Goal: Transaction & Acquisition: Book appointment/travel/reservation

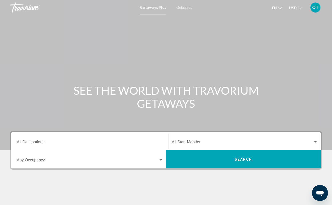
click at [184, 7] on span "Getaways" at bounding box center [184, 8] width 16 height 4
click at [37, 143] on input "Destination All Destinations" at bounding box center [90, 143] width 146 height 5
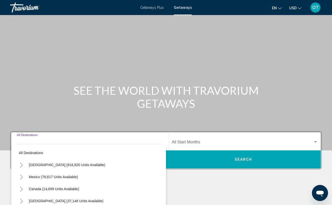
scroll to position [76, 0]
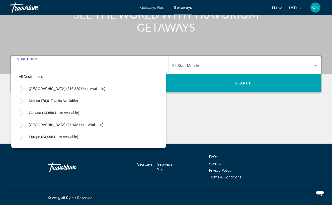
click at [22, 89] on icon "Toggle United States (616,820 units available)" at bounding box center [21, 88] width 3 height 5
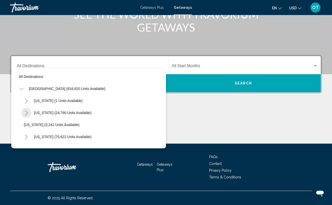
click at [27, 113] on icon "Toggle Arizona (24,790 units available)" at bounding box center [26, 112] width 3 height 5
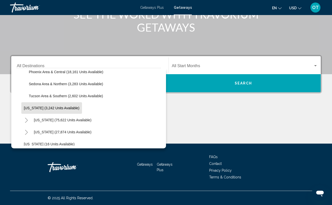
scroll to position [67, 0]
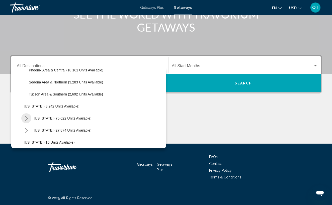
click at [27, 119] on icon "Toggle California (75,622 units available)" at bounding box center [27, 118] width 4 height 5
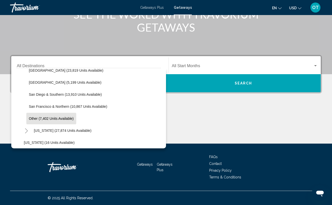
scroll to position [142, 0]
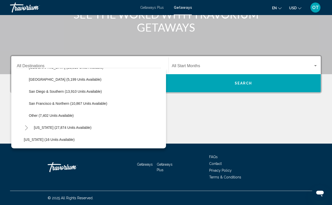
click at [26, 127] on icon "Toggle Colorado (27,874 units available)" at bounding box center [26, 127] width 3 height 5
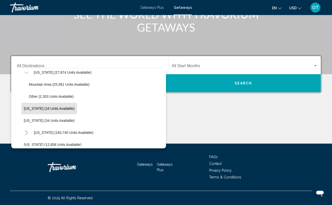
scroll to position [197, 0]
click at [26, 133] on icon "Toggle Florida (183,740 units available)" at bounding box center [27, 132] width 4 height 5
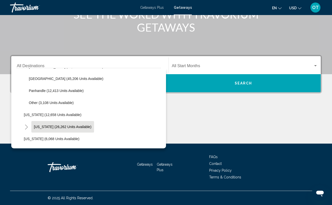
scroll to position [288, 0]
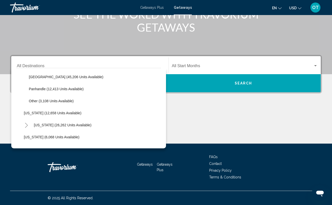
click at [27, 125] on icon "Toggle Hawaii (26,262 units available)" at bounding box center [27, 125] width 4 height 5
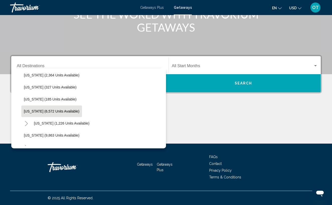
scroll to position [423, 0]
click at [27, 123] on icon "Toggle Maine (1,226 units available)" at bounding box center [26, 122] width 3 height 5
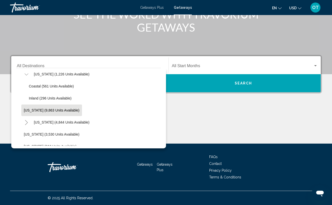
scroll to position [472, 0]
click at [26, 123] on icon "Toggle Massachusetts (4,844 units available)" at bounding box center [27, 122] width 4 height 5
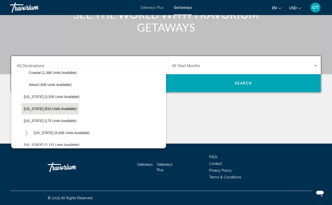
scroll to position [534, 0]
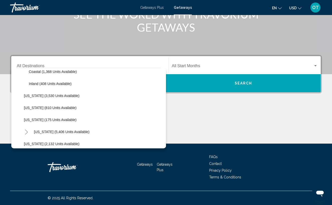
click at [26, 133] on icon "Toggle Missouri (5,406 units available)" at bounding box center [27, 132] width 4 height 5
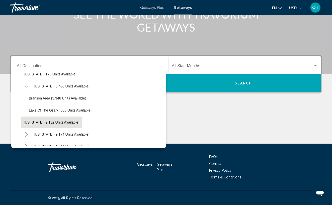
scroll to position [581, 0]
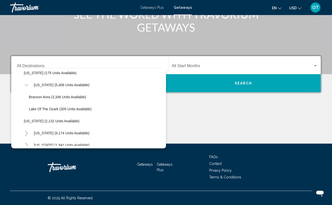
click at [27, 133] on icon "Toggle Nevada (9,174 units available)" at bounding box center [27, 133] width 4 height 5
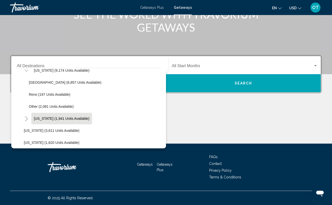
scroll to position [644, 0]
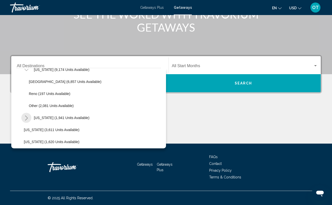
click at [26, 117] on icon "Toggle New Hampshire (1,941 units available)" at bounding box center [27, 117] width 4 height 5
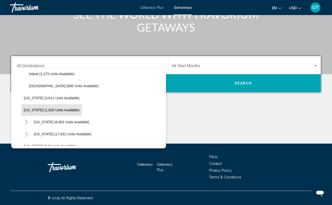
scroll to position [702, 0]
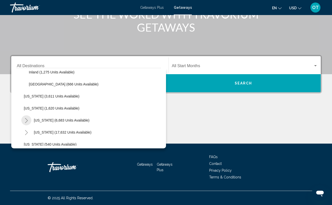
click at [27, 120] on icon "Toggle New York (6,683 units available)" at bounding box center [27, 120] width 4 height 5
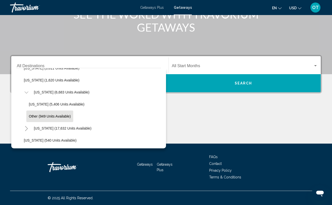
scroll to position [731, 0]
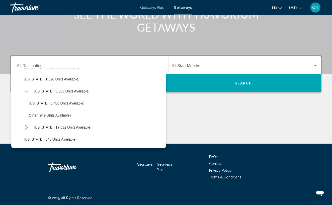
click at [26, 126] on icon "Toggle North Carolina (17,632 units available)" at bounding box center [27, 127] width 4 height 5
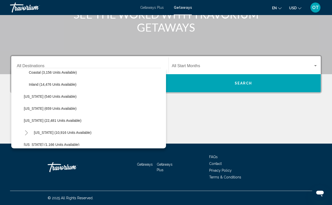
scroll to position [798, 0]
click at [46, 120] on span "[US_STATE] (22,481 units available)" at bounding box center [53, 120] width 58 height 4
type input "**********"
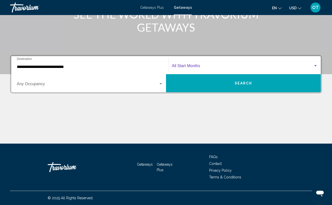
click at [315, 67] on div "Search widget" at bounding box center [315, 66] width 5 height 4
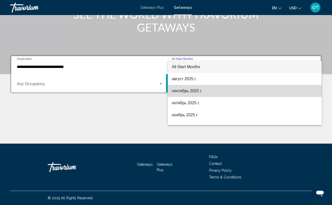
click at [214, 93] on span "сентябрь 2025 г." at bounding box center [245, 91] width 146 height 12
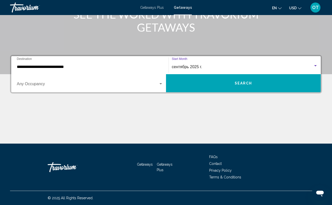
click at [214, 88] on button "Search" at bounding box center [243, 83] width 155 height 18
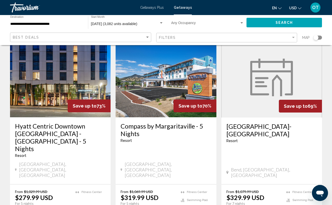
scroll to position [622, 0]
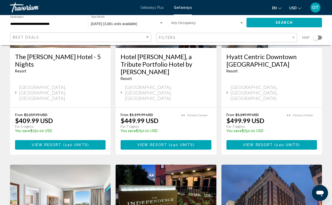
scroll to position [265, 0]
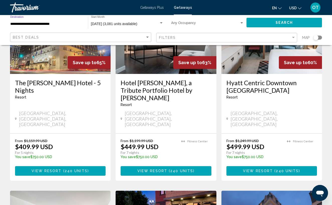
click at [24, 24] on input "**********" at bounding box center [46, 24] width 73 height 4
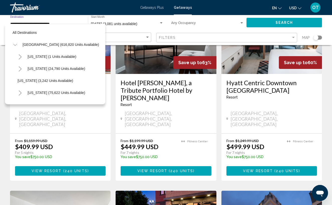
scroll to position [379, 0]
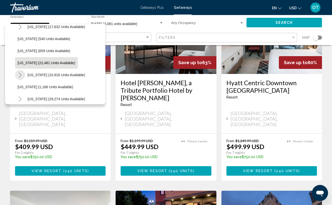
click at [20, 74] on icon "Toggle Pennsylvania (10,916 units available)" at bounding box center [20, 75] width 4 height 5
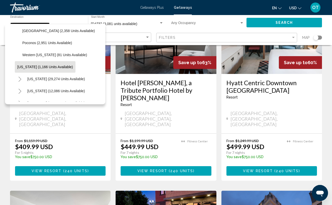
scroll to position [435, 0]
click at [20, 78] on icon "Toggle South Carolina (29,274 units available)" at bounding box center [20, 78] width 4 height 5
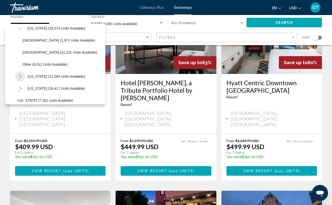
click at [20, 77] on icon "Toggle Tennessee (12,086 units available)" at bounding box center [20, 76] width 4 height 5
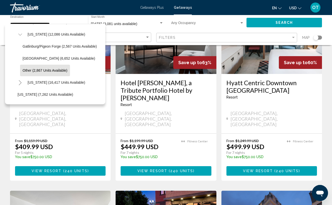
scroll to position [528, 0]
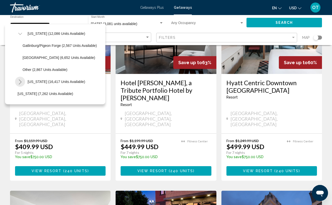
click at [20, 81] on icon "Toggle Texas (16,417 units available)" at bounding box center [20, 81] width 3 height 5
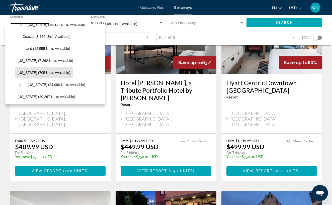
scroll to position [587, 0]
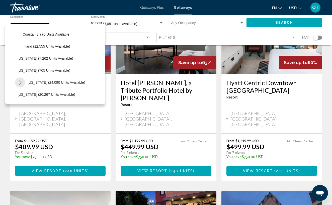
click at [21, 81] on icon "Toggle Virginia (24,090 units available)" at bounding box center [20, 82] width 4 height 5
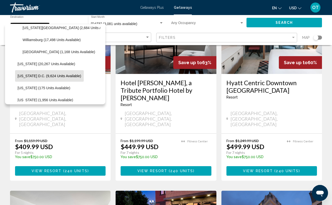
scroll to position [666, 0]
click at [38, 78] on span "[US_STATE] D.C. (9,624 units available)" at bounding box center [50, 76] width 64 height 4
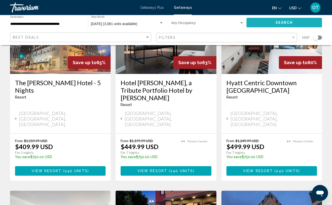
click at [266, 23] on button "Search" at bounding box center [283, 22] width 75 height 9
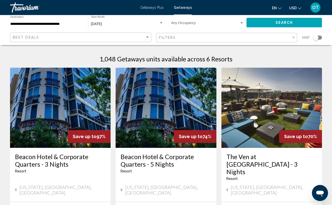
click at [33, 23] on input "**********" at bounding box center [46, 24] width 73 height 4
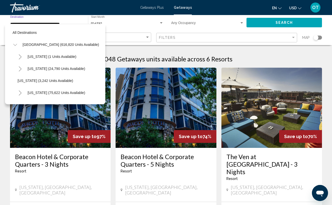
scroll to position [499, 0]
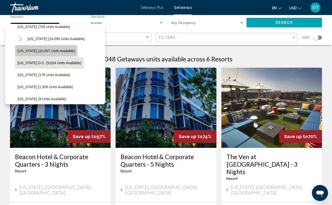
click at [32, 52] on span "[US_STATE] (20,267 units available)" at bounding box center [47, 51] width 58 height 4
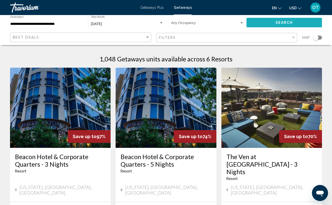
click at [263, 22] on button "Search" at bounding box center [283, 22] width 75 height 9
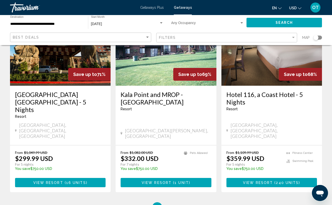
scroll to position [643, 0]
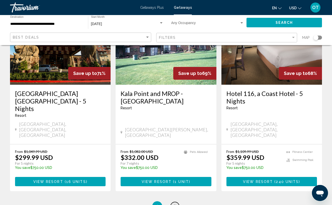
click at [175, 203] on span "2" at bounding box center [174, 206] width 3 height 6
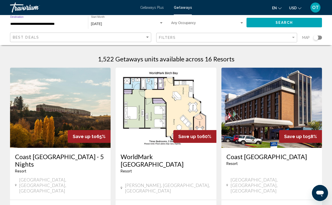
click at [48, 24] on input "**********" at bounding box center [46, 24] width 73 height 4
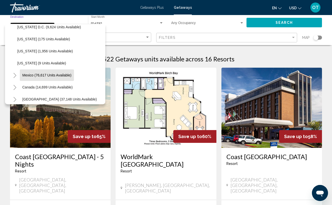
scroll to position [535, 1]
click at [15, 75] on icon "Toggle Mexico (76,617 units available)" at bounding box center [15, 75] width 4 height 5
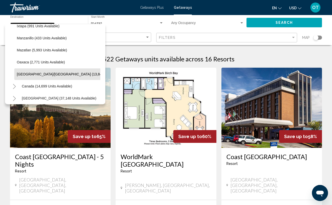
scroll to position [658, 1]
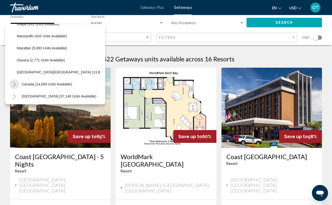
click at [14, 84] on icon "Toggle Canada (14,699 units available)" at bounding box center [15, 84] width 4 height 5
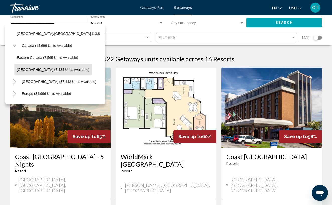
scroll to position [696, 1]
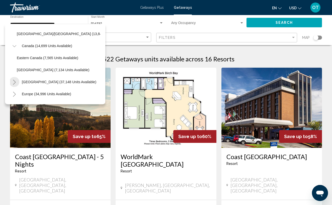
click at [15, 80] on icon "Toggle Caribbean & Atlantic Islands (37,148 units available)" at bounding box center [15, 82] width 4 height 5
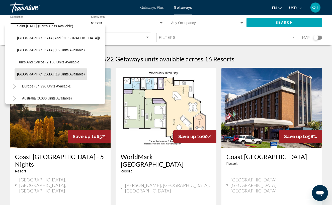
scroll to position [860, 1]
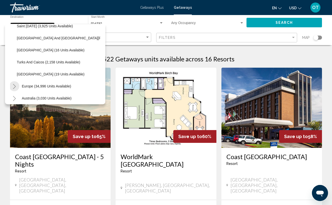
click at [14, 87] on icon "Toggle Europe (34,996 units available)" at bounding box center [15, 86] width 4 height 5
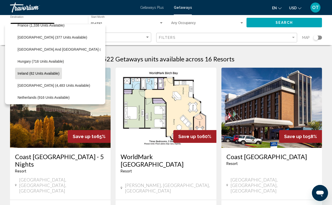
scroll to position [1006, 0]
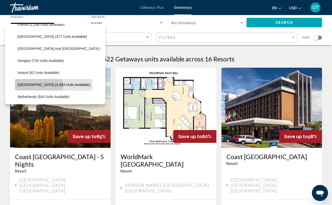
click at [36, 86] on span "[GEOGRAPHIC_DATA] (4,483 units available)" at bounding box center [54, 85] width 72 height 4
type input "**********"
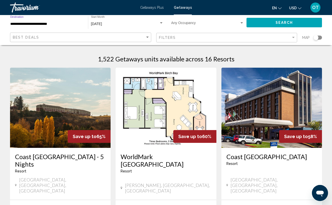
click at [263, 23] on button "Search" at bounding box center [283, 22] width 75 height 9
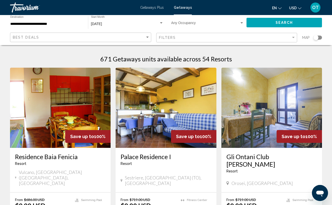
click at [319, 37] on div "Search widget" at bounding box center [317, 38] width 9 height 4
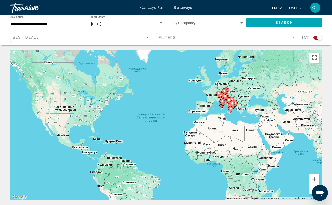
click at [316, 36] on div "Search widget" at bounding box center [317, 38] width 9 height 4
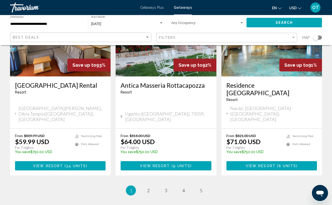
scroll to position [619, 0]
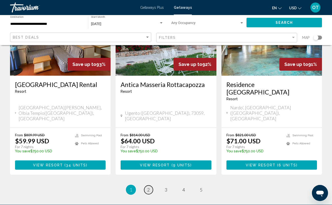
click at [148, 187] on span "2" at bounding box center [148, 190] width 3 height 6
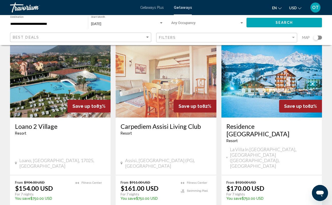
scroll to position [591, 0]
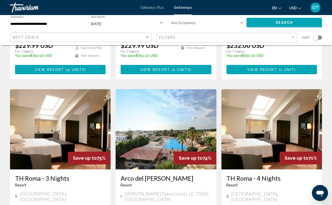
scroll to position [538, 0]
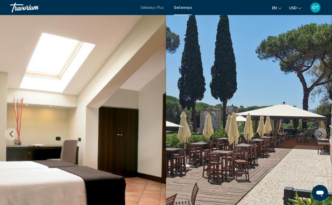
click at [320, 134] on icon "Next image" at bounding box center [320, 134] width 6 height 6
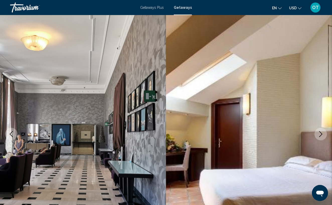
click at [320, 134] on icon "Next image" at bounding box center [320, 134] width 6 height 6
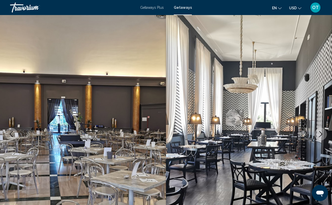
click at [320, 134] on icon "Next image" at bounding box center [320, 134] width 6 height 6
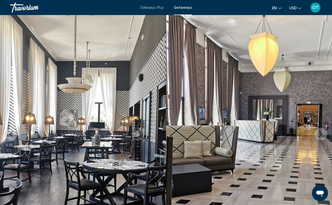
click at [320, 134] on icon "Next image" at bounding box center [320, 134] width 6 height 6
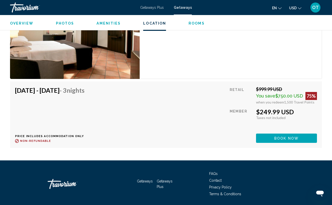
scroll to position [843, 0]
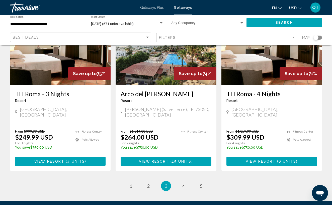
scroll to position [633, 0]
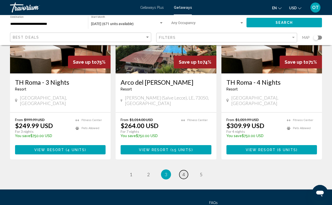
click at [182, 172] on span "4" at bounding box center [183, 175] width 3 height 6
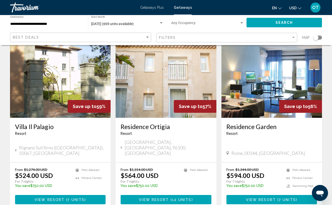
scroll to position [585, 0]
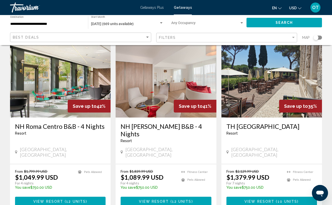
scroll to position [213, 0]
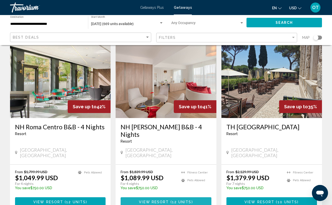
click at [181, 200] on span "12 units" at bounding box center [182, 202] width 20 height 4
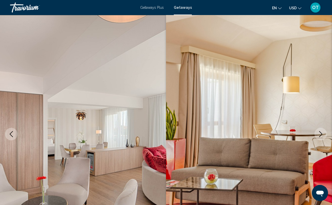
click at [320, 134] on icon "Next image" at bounding box center [320, 134] width 6 height 6
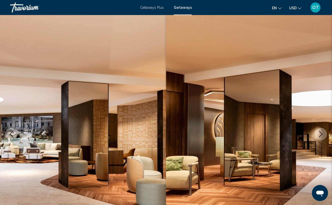
click at [320, 135] on icon "Next image" at bounding box center [320, 134] width 6 height 6
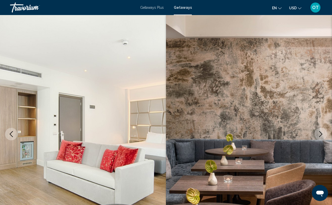
click at [320, 135] on icon "Next image" at bounding box center [320, 134] width 6 height 6
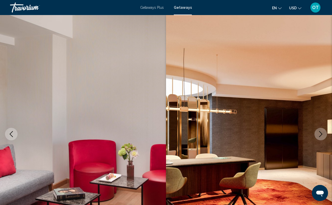
click at [320, 134] on icon "Next image" at bounding box center [320, 134] width 6 height 6
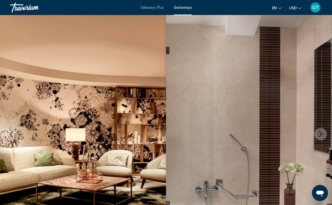
click at [320, 134] on icon "Next image" at bounding box center [320, 134] width 6 height 6
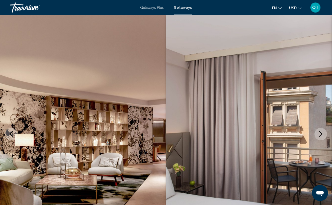
click at [320, 134] on icon "Next image" at bounding box center [320, 134] width 6 height 6
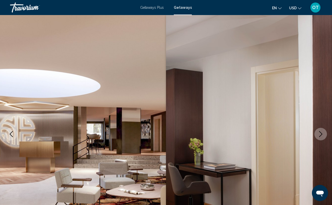
click at [320, 134] on icon "Next image" at bounding box center [320, 134] width 6 height 6
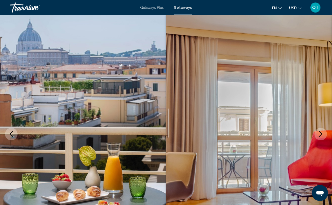
click at [320, 134] on icon "Next image" at bounding box center [320, 134] width 6 height 6
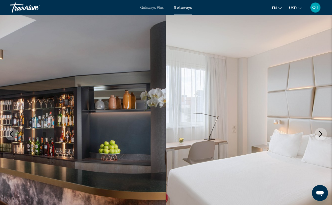
click at [320, 134] on icon "Next image" at bounding box center [320, 134] width 6 height 6
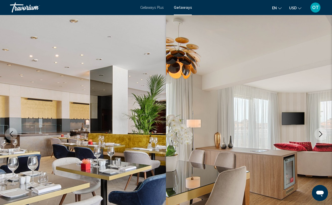
click at [320, 134] on icon "Next image" at bounding box center [320, 134] width 6 height 6
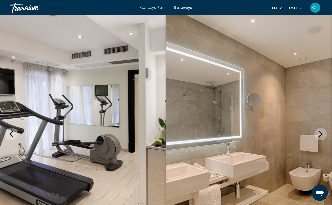
click at [320, 134] on icon "Next image" at bounding box center [320, 134] width 6 height 6
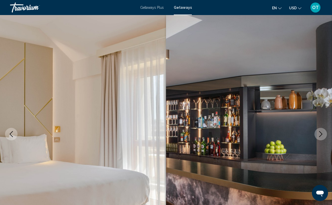
click at [320, 134] on icon "Next image" at bounding box center [320, 134] width 6 height 6
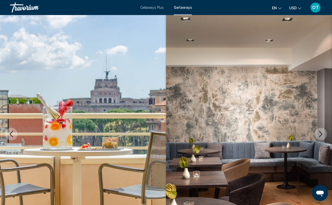
click at [320, 134] on icon "Next image" at bounding box center [320, 134] width 6 height 6
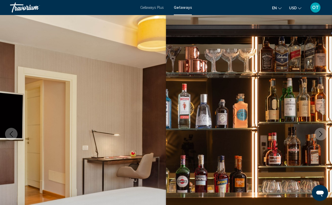
click at [320, 134] on icon "Next image" at bounding box center [320, 134] width 6 height 6
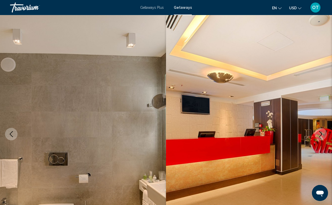
click at [320, 134] on icon "Next image" at bounding box center [320, 134] width 6 height 6
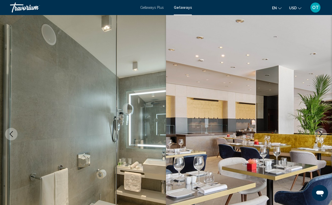
click at [320, 134] on icon "Next image" at bounding box center [320, 134] width 6 height 6
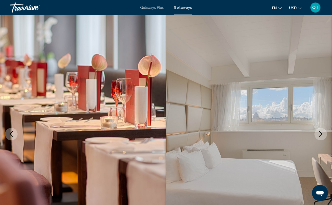
click at [320, 134] on icon "Next image" at bounding box center [320, 134] width 6 height 6
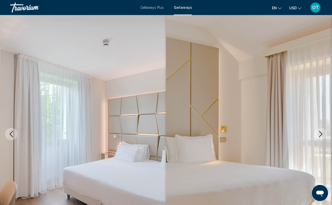
click at [320, 136] on icon "Next image" at bounding box center [320, 134] width 3 height 6
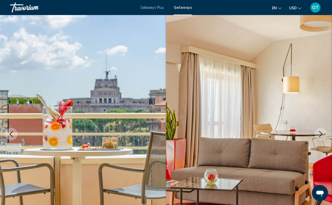
click at [320, 136] on icon "Next image" at bounding box center [320, 134] width 6 height 6
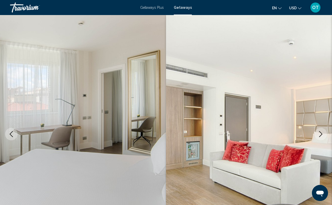
click at [320, 136] on icon "Next image" at bounding box center [320, 134] width 6 height 6
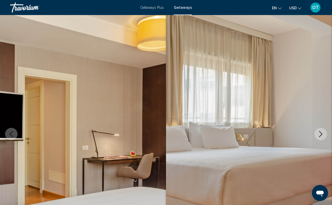
click at [320, 136] on icon "Next image" at bounding box center [320, 134] width 6 height 6
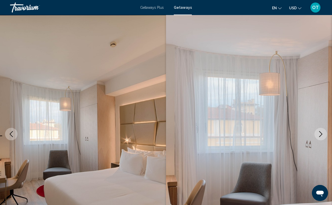
click at [320, 136] on icon "Next image" at bounding box center [320, 134] width 6 height 6
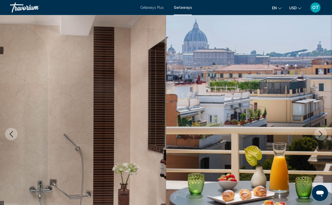
click at [320, 136] on icon "Next image" at bounding box center [320, 134] width 6 height 6
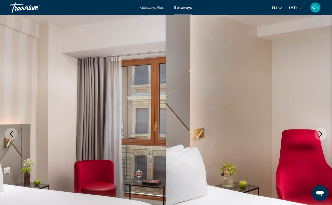
click at [320, 136] on icon "Next image" at bounding box center [320, 134] width 6 height 6
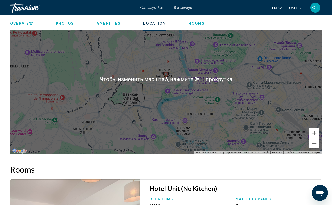
scroll to position [706, 0]
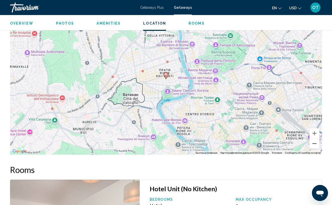
click at [315, 145] on button "Уменьшить" at bounding box center [314, 144] width 10 height 10
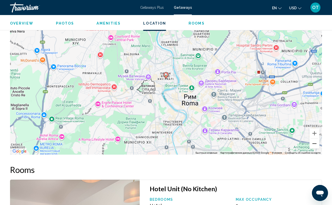
click at [315, 145] on button "Уменьшить" at bounding box center [314, 144] width 10 height 10
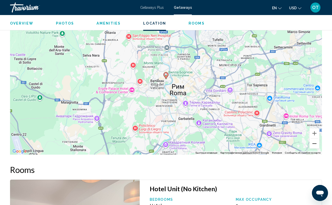
click at [315, 145] on button "Уменьшить" at bounding box center [314, 144] width 10 height 10
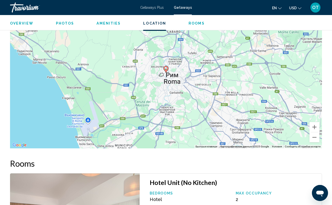
scroll to position [709, 0]
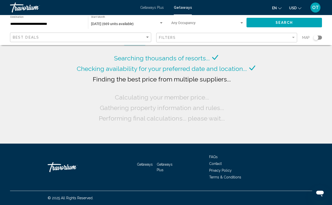
click at [321, 36] on div "Search widget" at bounding box center [315, 38] width 12 height 4
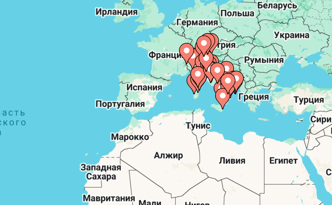
click at [228, 106] on icon "Main content" at bounding box center [230, 109] width 5 height 7
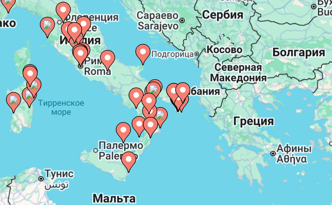
click at [137, 74] on image "Main content" at bounding box center [138, 75] width 3 height 3
type input "**********"
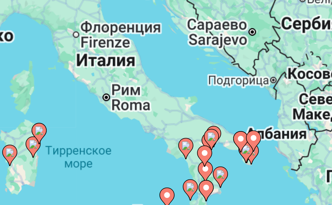
click at [16, 50] on div "Чтобы активировать перетаскивание с помощью клавиатуры, нажмите Alt + Ввод. Пос…" at bounding box center [166, 125] width 312 height 150
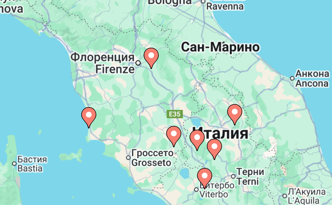
click at [151, 104] on image "Main content" at bounding box center [152, 105] width 3 height 3
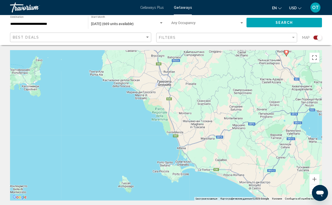
click at [311, 187] on button "Уменьшить" at bounding box center [314, 189] width 10 height 10
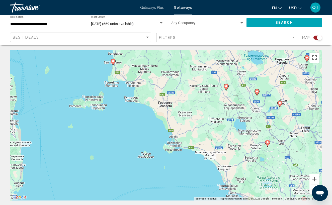
click at [113, 61] on image "Main content" at bounding box center [112, 61] width 3 height 3
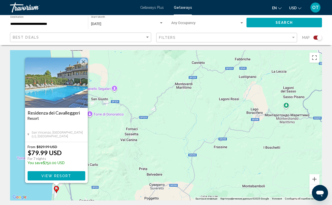
click at [58, 176] on span "View Resort" at bounding box center [56, 176] width 30 height 4
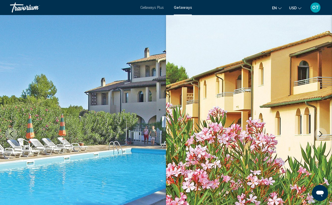
click at [322, 133] on icon "Next image" at bounding box center [320, 134] width 6 height 6
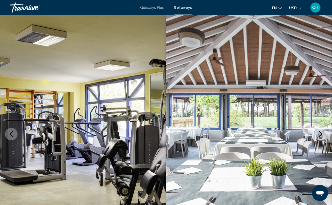
click at [322, 133] on icon "Next image" at bounding box center [320, 134] width 6 height 6
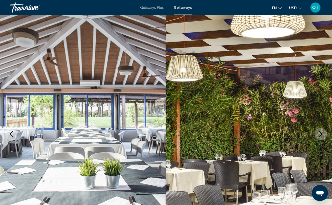
click at [322, 133] on icon "Next image" at bounding box center [320, 134] width 6 height 6
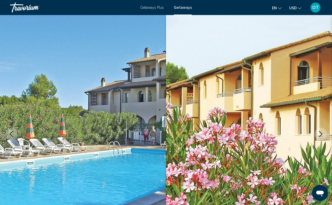
click at [322, 133] on icon "Next image" at bounding box center [320, 134] width 6 height 6
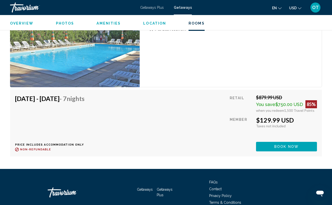
scroll to position [1331, 0]
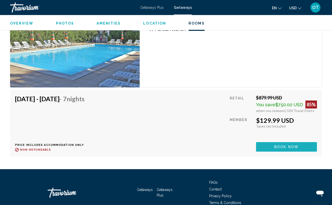
click at [282, 145] on span "Book now" at bounding box center [286, 147] width 24 height 4
